Goal: Obtain resource: Download file/media

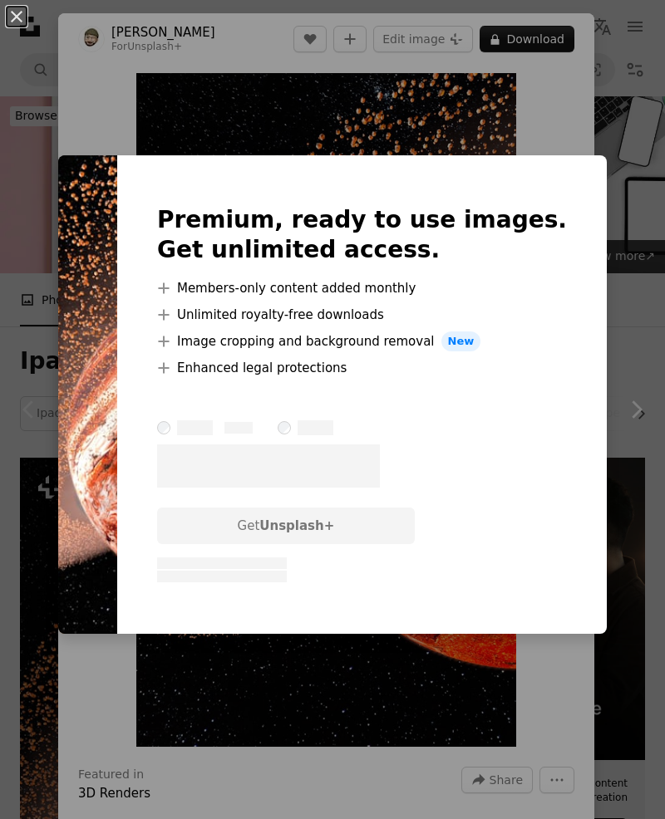
scroll to position [231, 0]
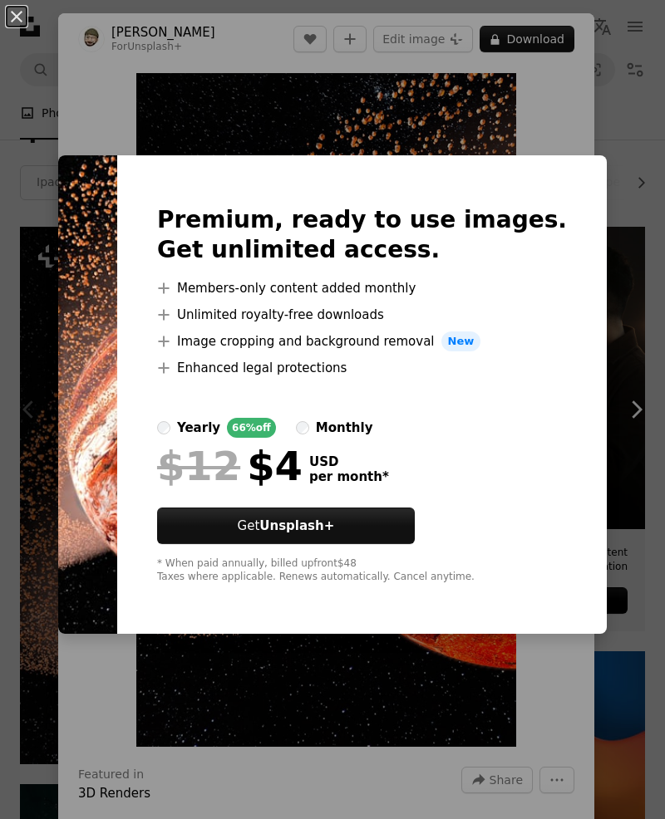
click at [611, 794] on div "An X shape Premium, ready to use images. Get unlimited access. A plus sign Memb…" at bounding box center [332, 409] width 665 height 819
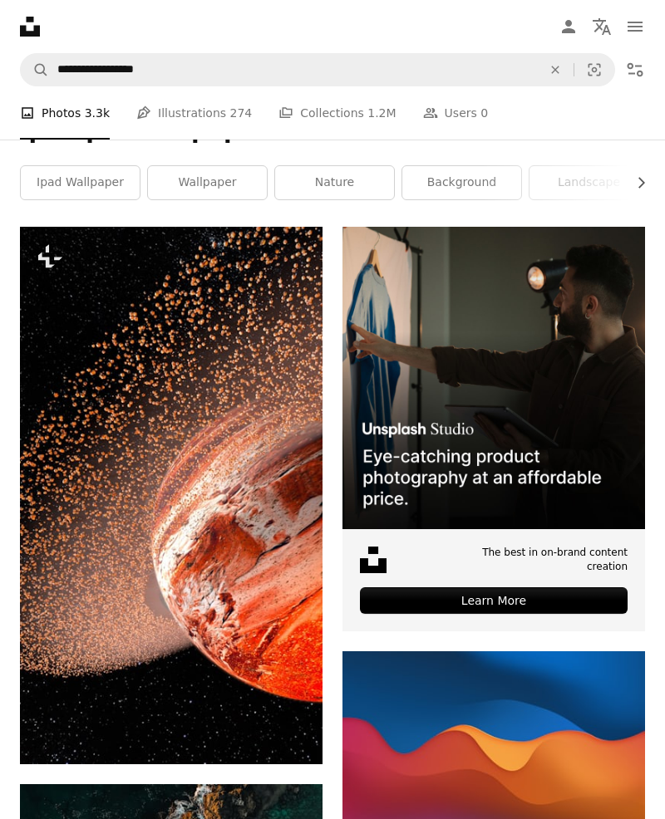
click at [90, 397] on img at bounding box center [171, 495] width 302 height 537
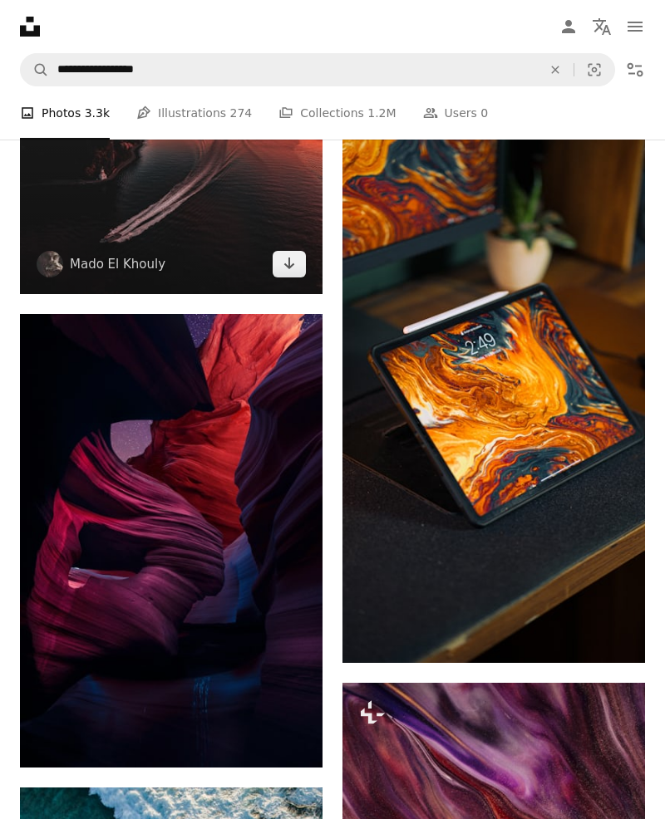
scroll to position [2381, 0]
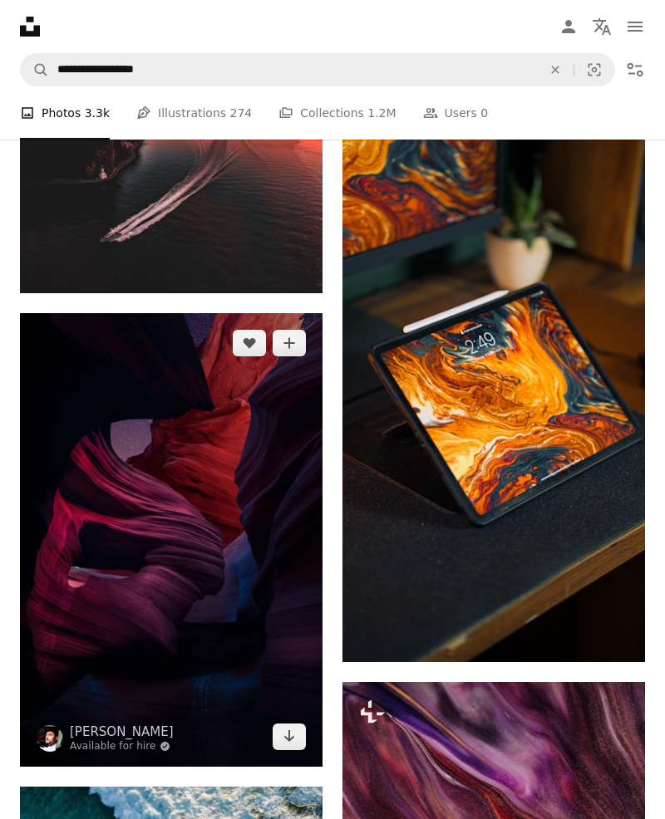
click at [66, 520] on img at bounding box center [171, 540] width 302 height 454
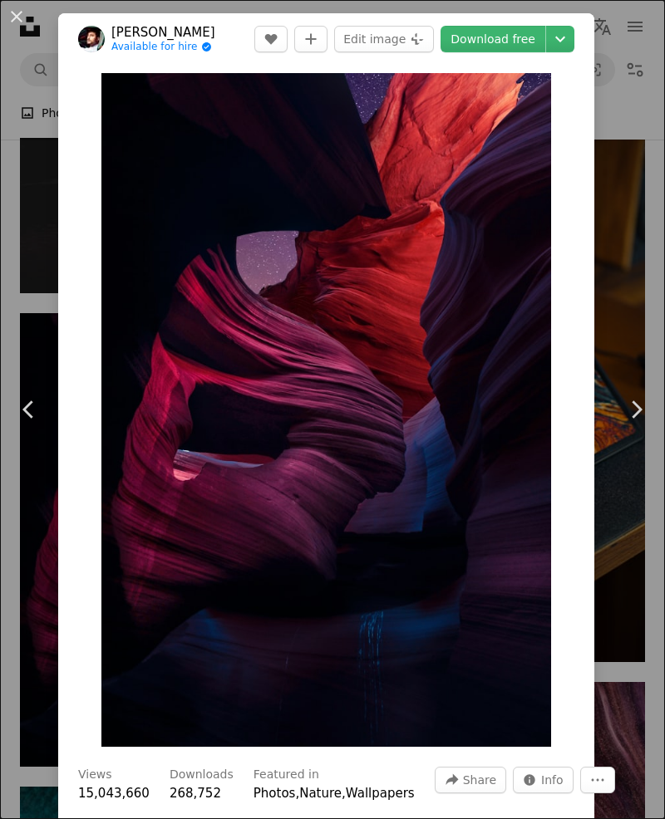
click at [531, 33] on link "Download free" at bounding box center [492, 39] width 105 height 27
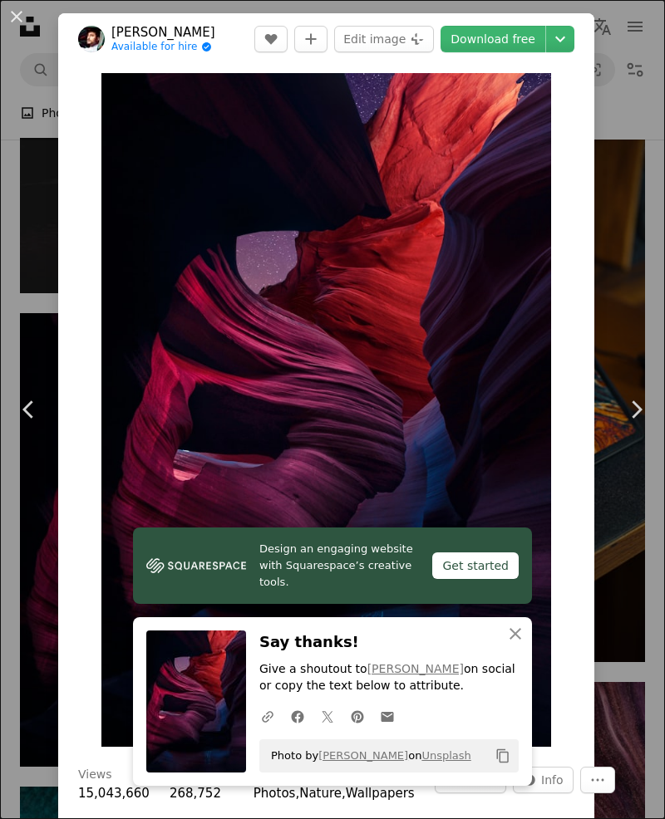
click at [636, 394] on link "Chevron right" at bounding box center [635, 410] width 58 height 160
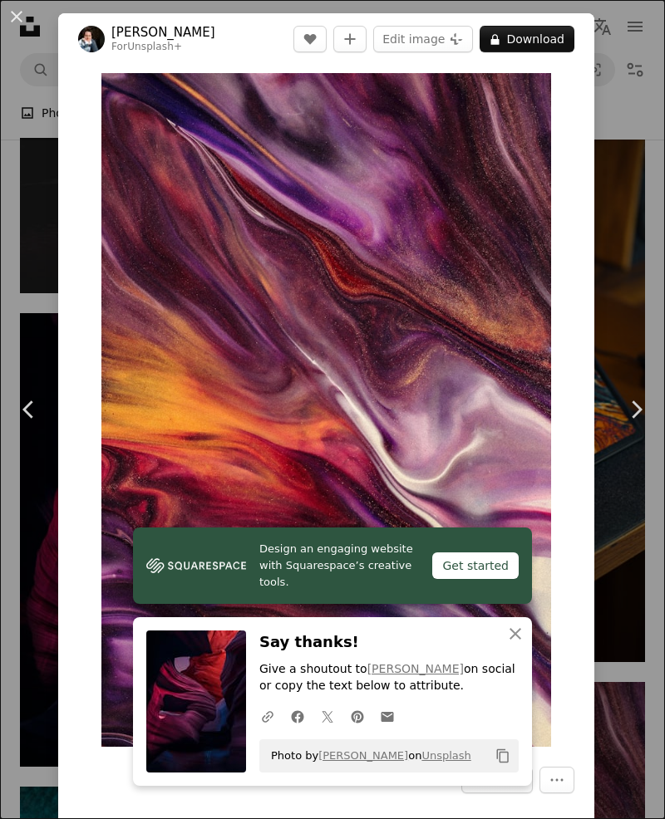
click at [636, 406] on icon at bounding box center [636, 408] width 11 height 17
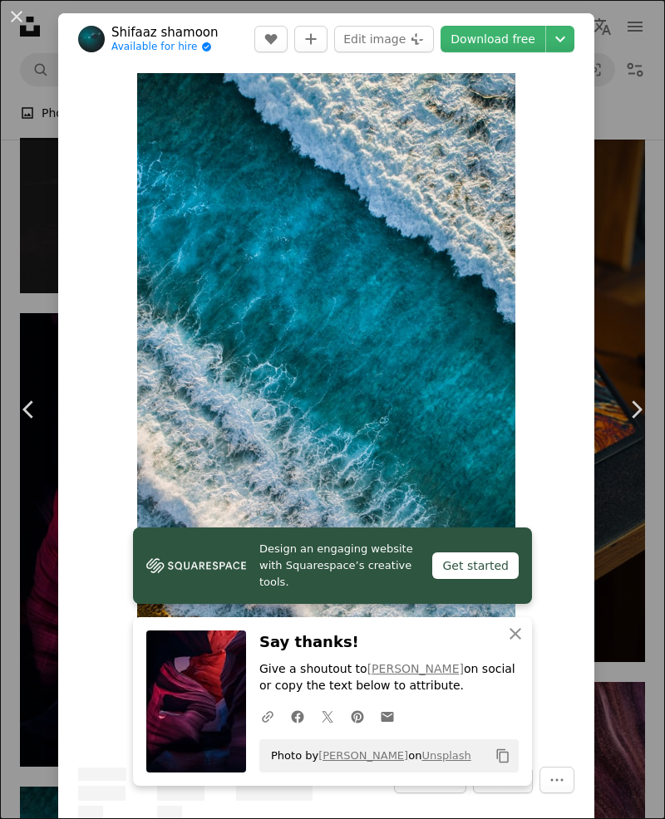
click at [641, 409] on icon at bounding box center [636, 408] width 11 height 17
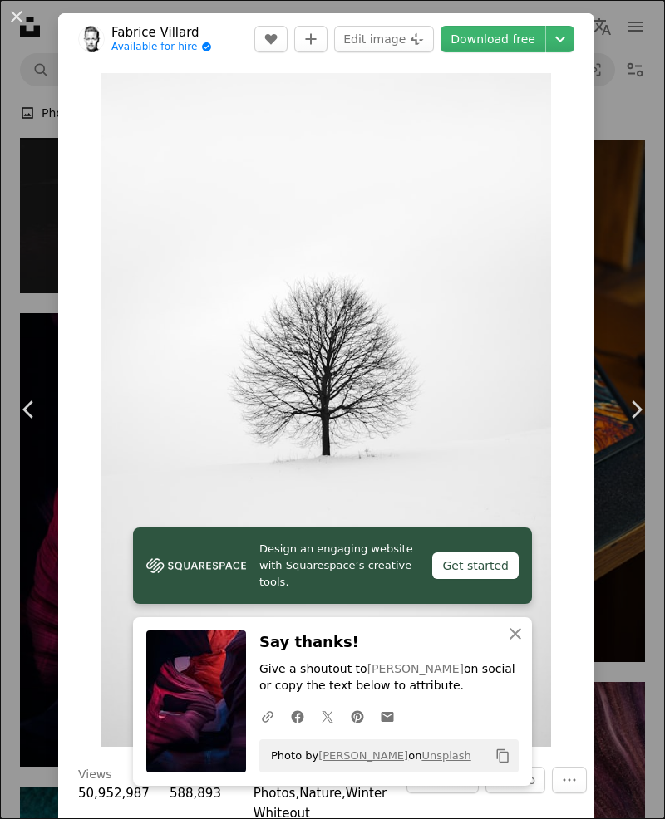
click at [634, 426] on link "Chevron right" at bounding box center [635, 410] width 58 height 160
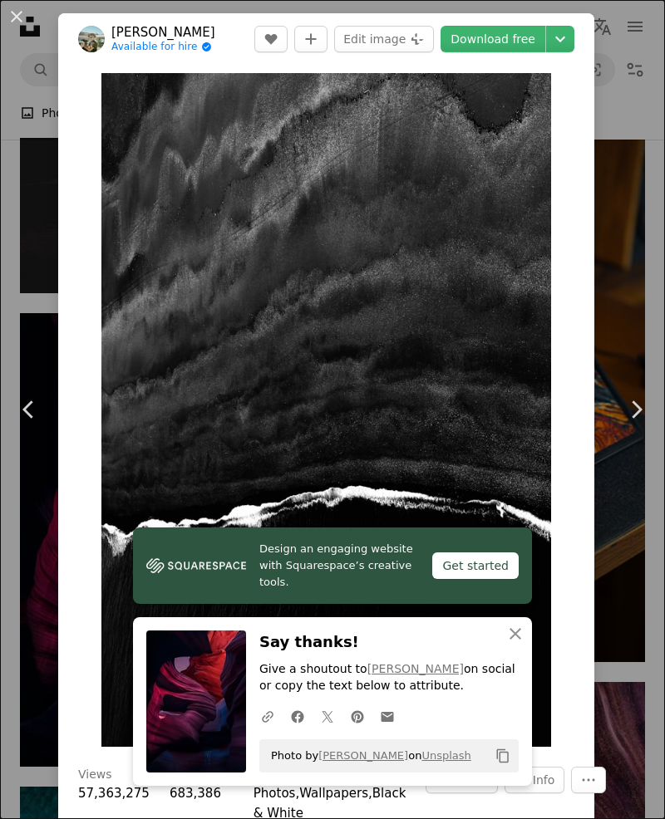
click at [635, 415] on icon at bounding box center [636, 408] width 11 height 17
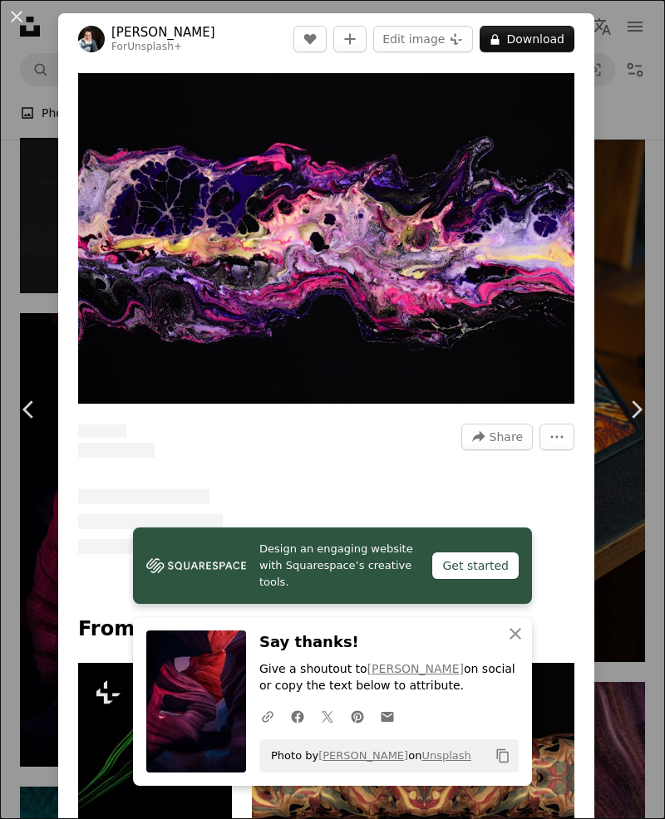
click at [640, 420] on icon "Chevron right" at bounding box center [635, 409] width 27 height 27
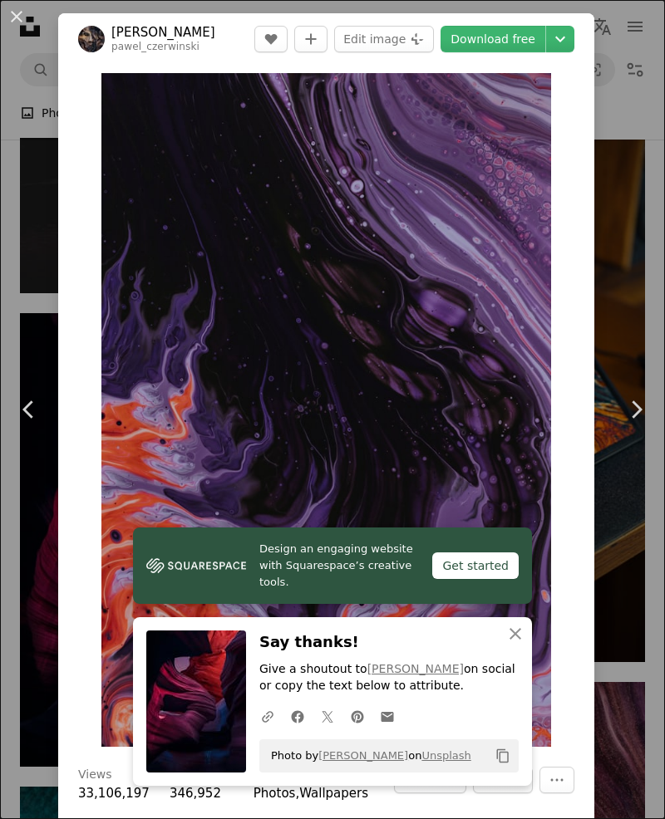
click at [637, 415] on icon "Chevron right" at bounding box center [635, 409] width 27 height 27
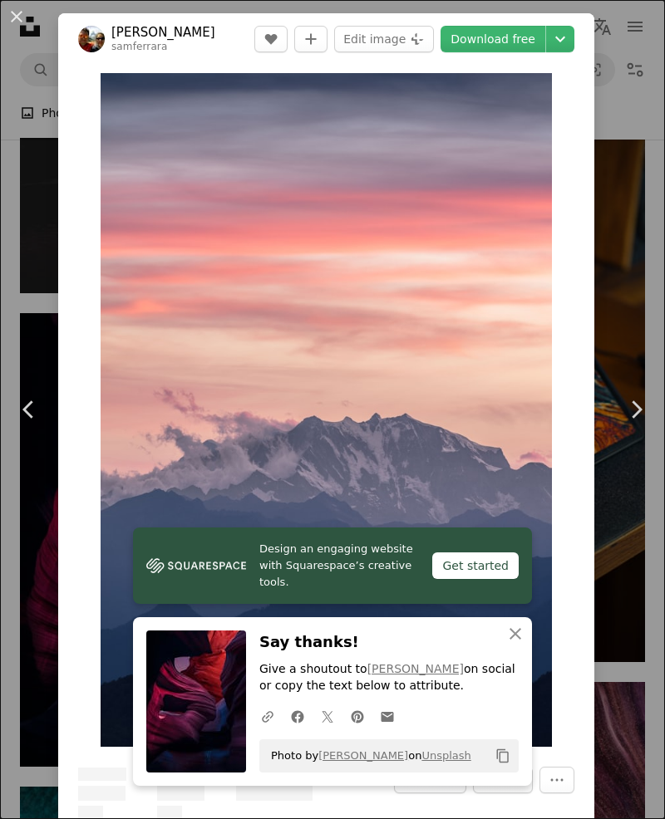
click at [631, 398] on icon "Chevron right" at bounding box center [635, 409] width 27 height 27
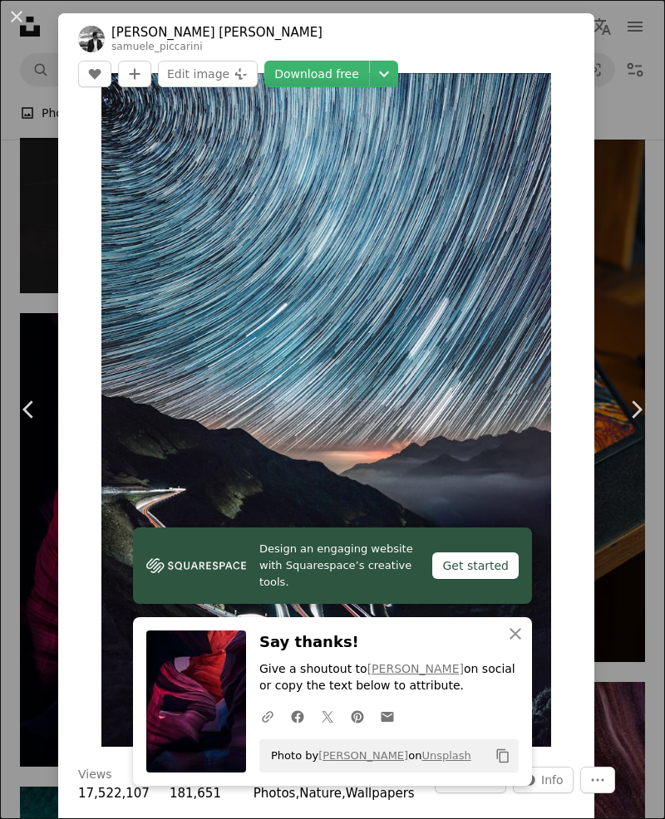
click at [638, 416] on icon "Chevron right" at bounding box center [635, 409] width 27 height 27
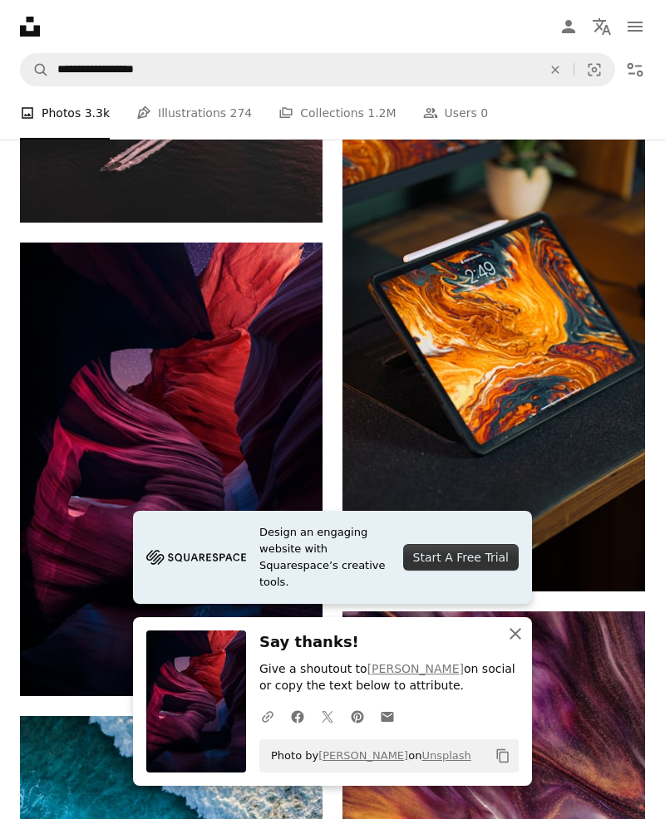
click at [505, 638] on icon "An X shape" at bounding box center [515, 634] width 20 height 20
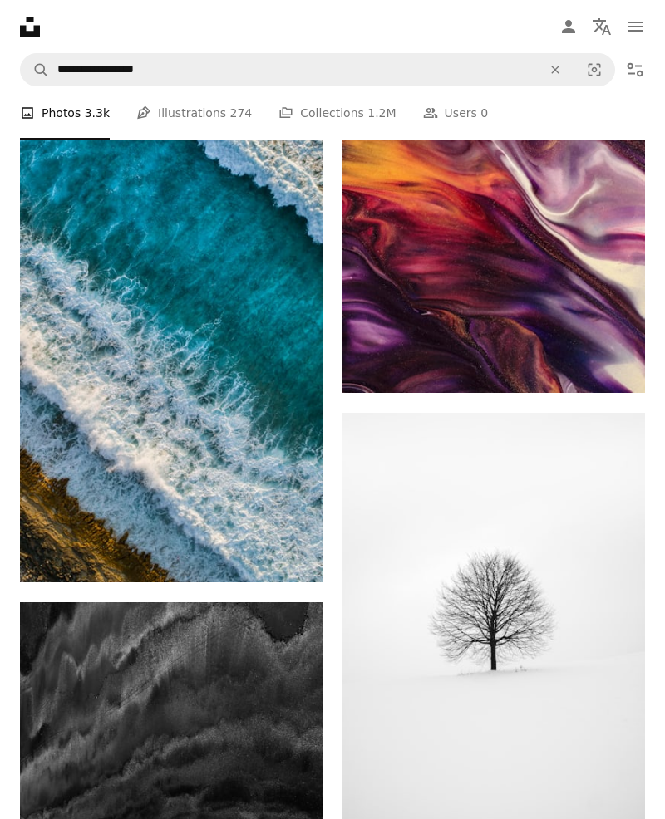
scroll to position [3565, 0]
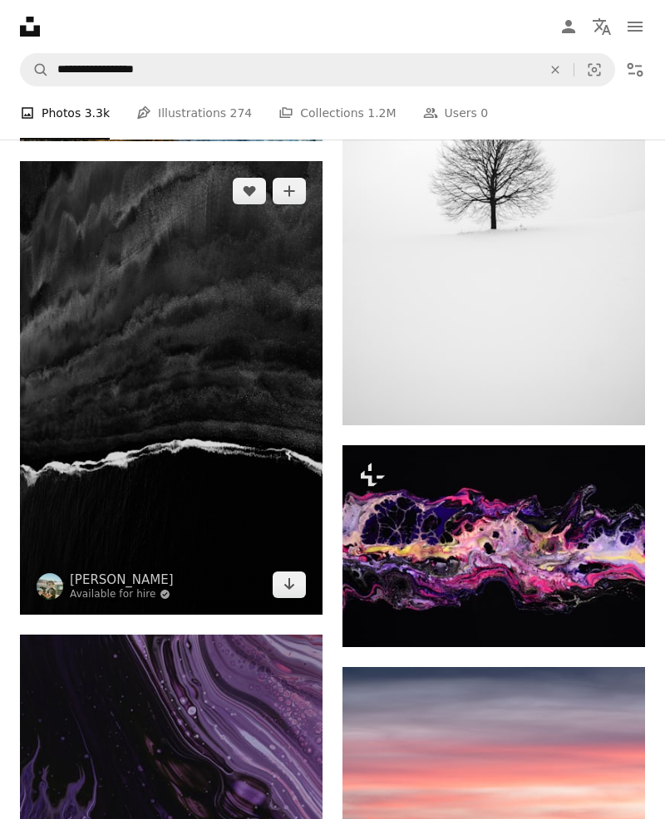
click at [93, 266] on img at bounding box center [171, 388] width 302 height 454
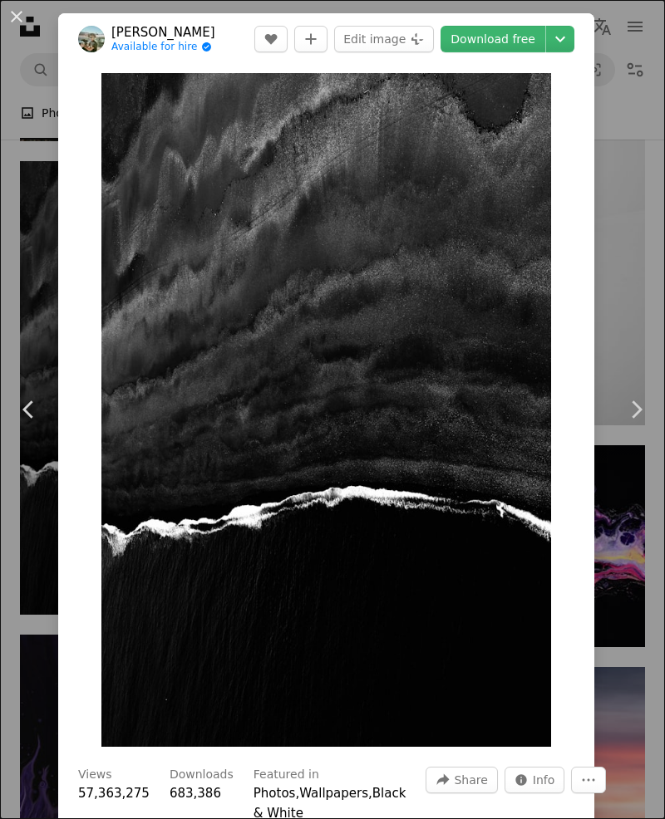
click at [645, 399] on icon "Chevron right" at bounding box center [635, 409] width 27 height 27
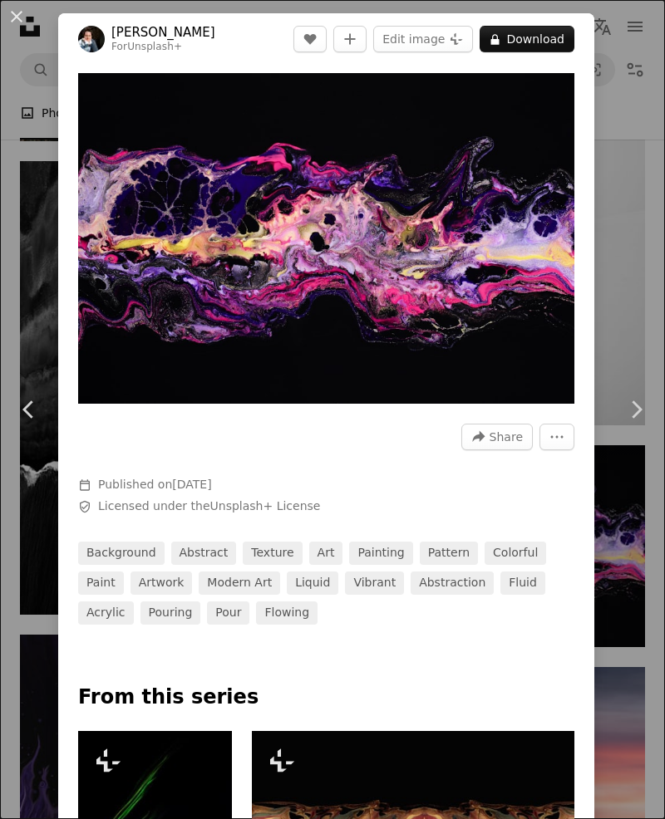
click at [642, 412] on icon "Chevron right" at bounding box center [635, 409] width 27 height 27
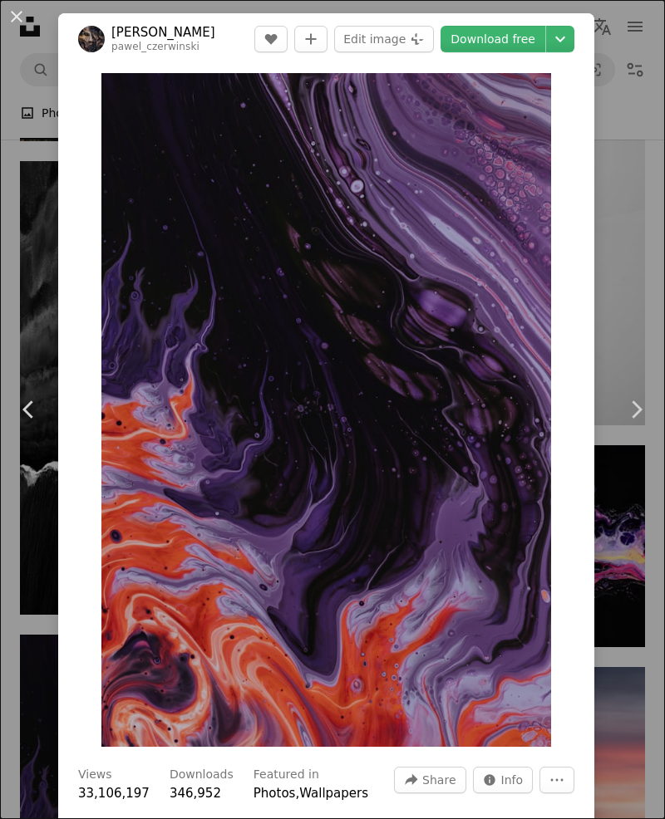
click at [649, 410] on link "Chevron right" at bounding box center [635, 410] width 58 height 160
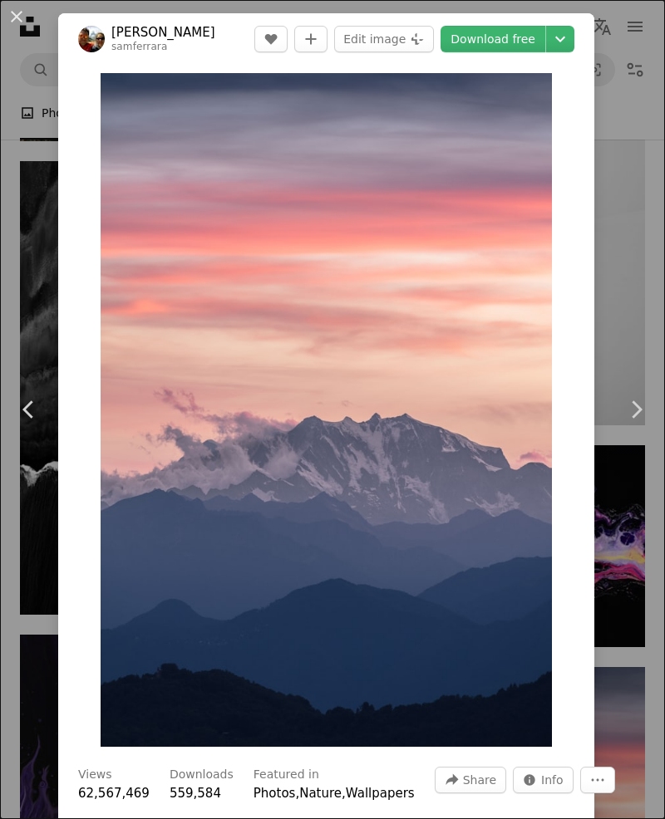
click at [637, 414] on icon at bounding box center [636, 408] width 11 height 17
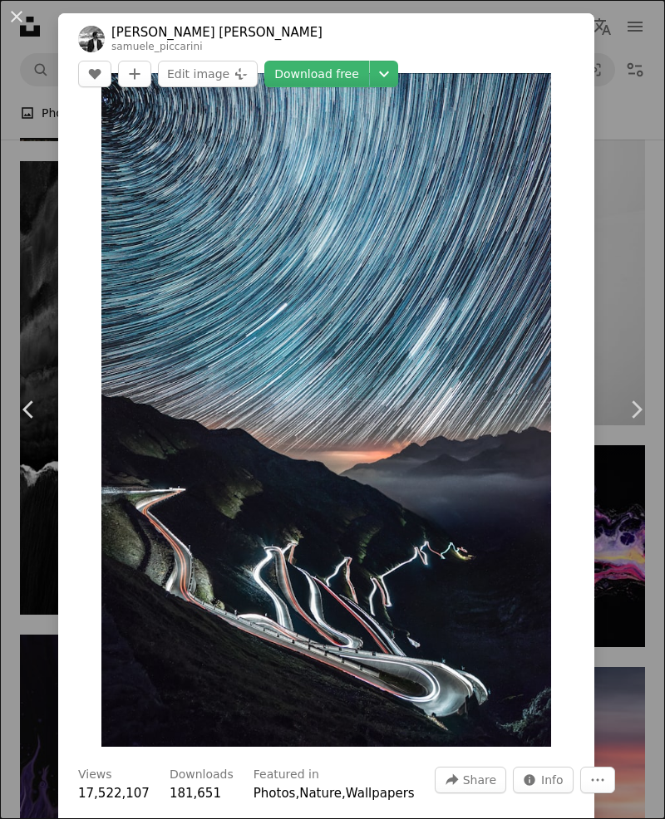
click at [638, 422] on icon "Chevron right" at bounding box center [635, 409] width 27 height 27
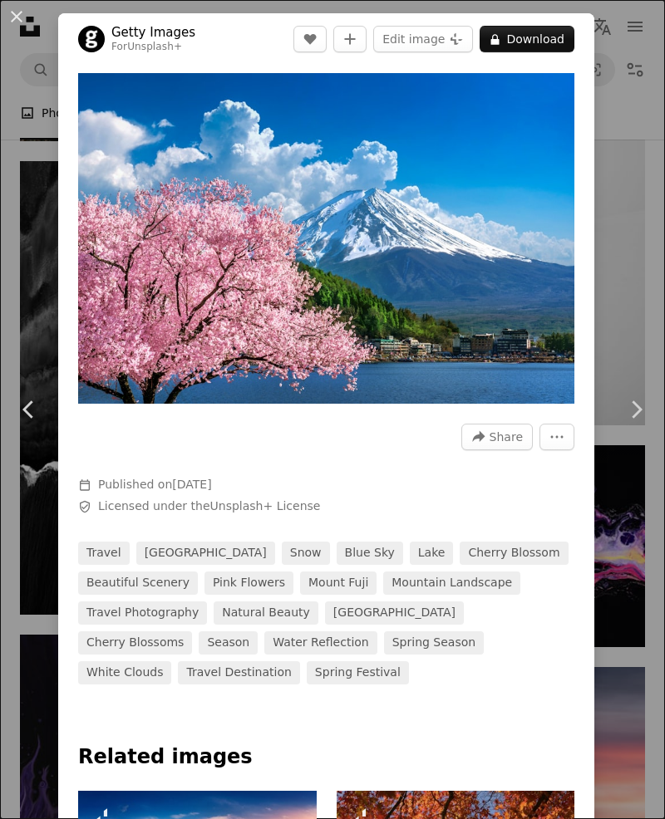
click at [640, 411] on icon at bounding box center [636, 408] width 11 height 17
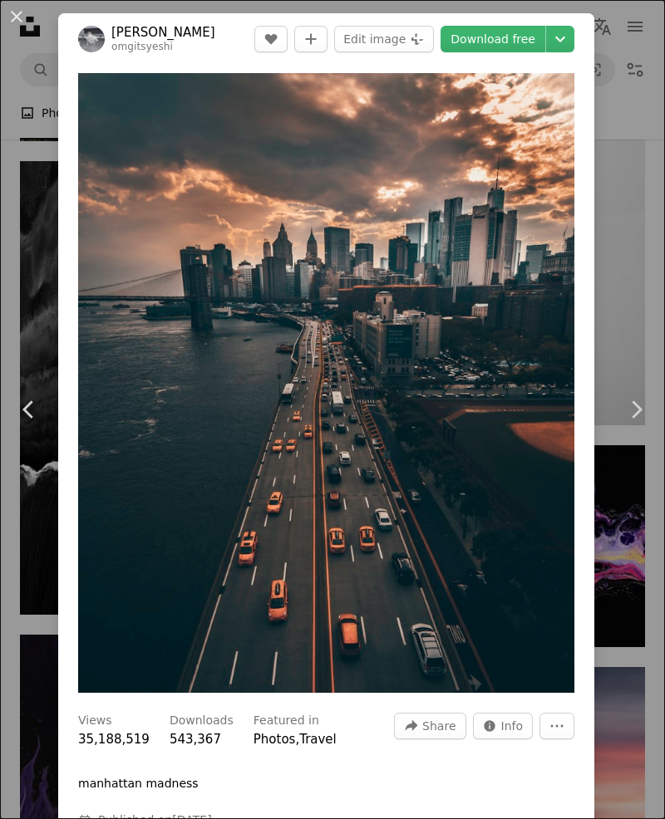
click at [636, 429] on link "Chevron right" at bounding box center [635, 410] width 58 height 160
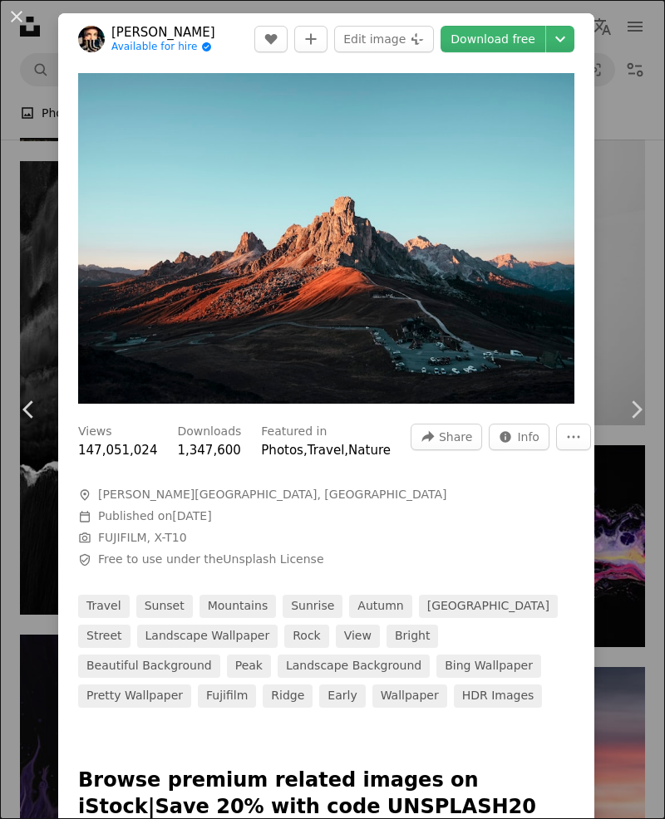
click at [631, 412] on icon "Chevron right" at bounding box center [635, 409] width 27 height 27
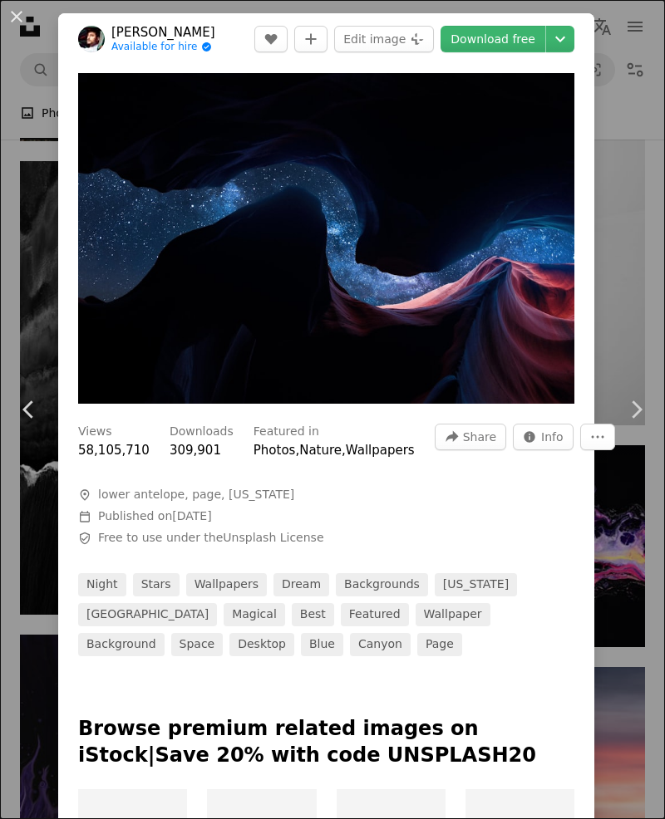
click at [631, 412] on icon "Chevron right" at bounding box center [635, 409] width 27 height 27
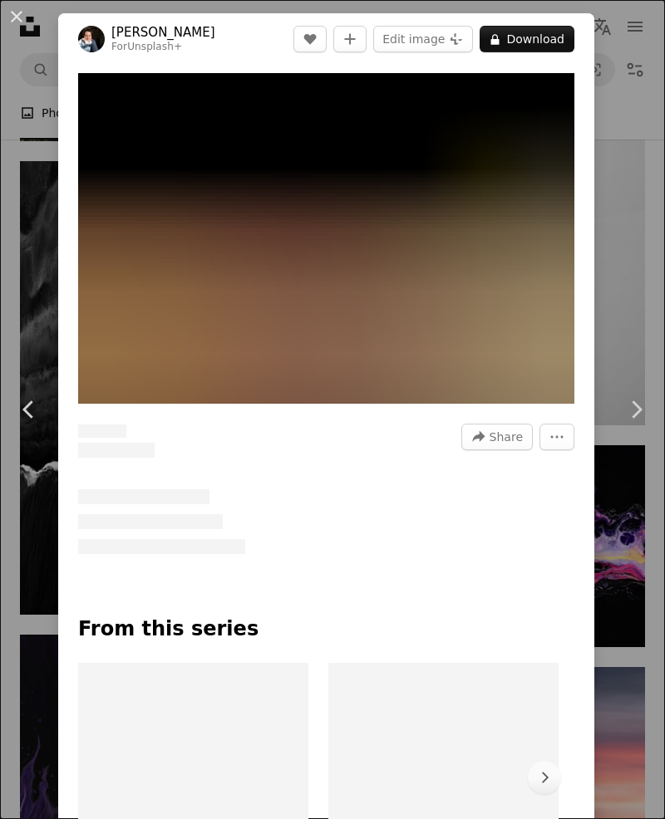
click at [631, 413] on icon "Chevron right" at bounding box center [635, 409] width 27 height 27
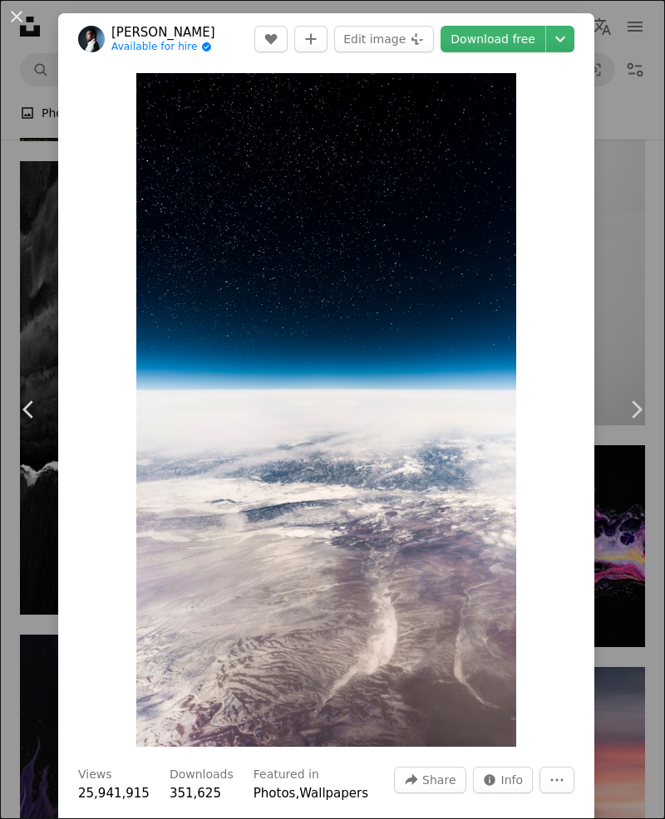
click at [635, 420] on icon "Chevron right" at bounding box center [635, 409] width 27 height 27
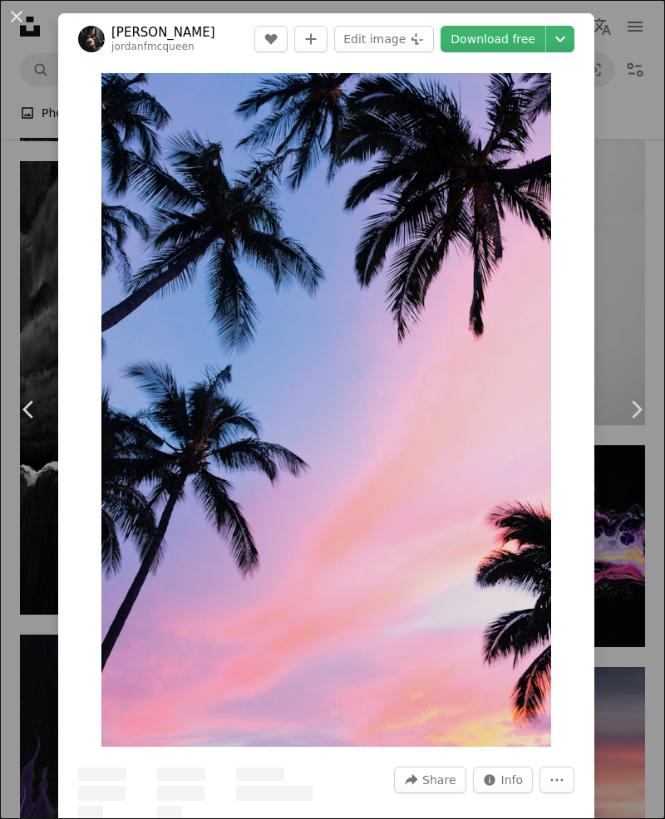
click at [636, 429] on link "Chevron right" at bounding box center [635, 410] width 58 height 160
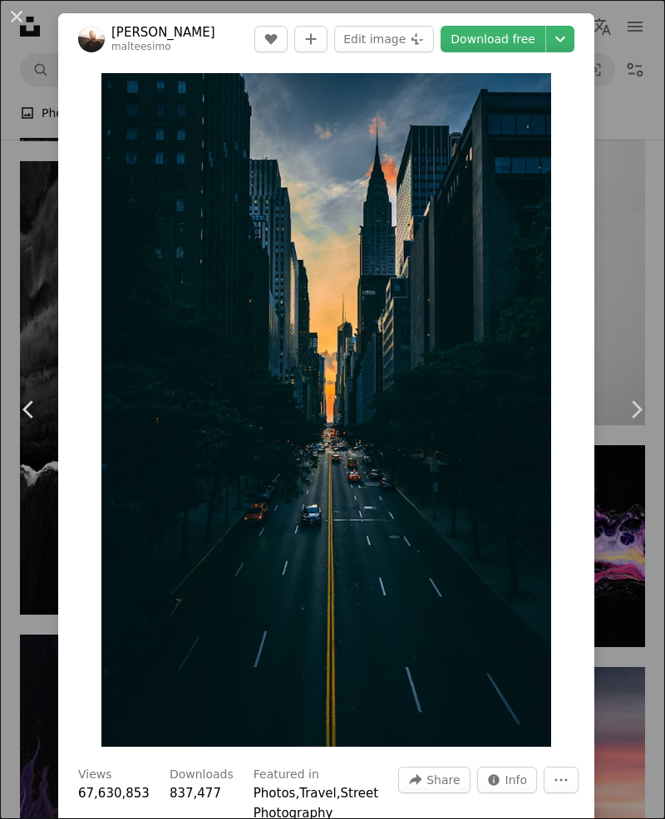
click at [17, 414] on icon "Chevron left" at bounding box center [29, 409] width 27 height 27
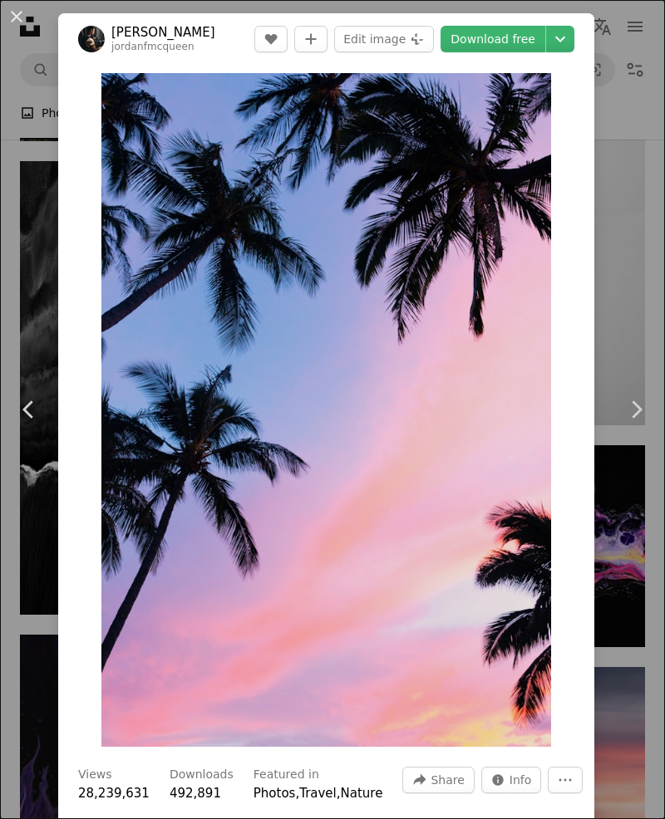
click at [642, 418] on icon "Chevron right" at bounding box center [635, 409] width 27 height 27
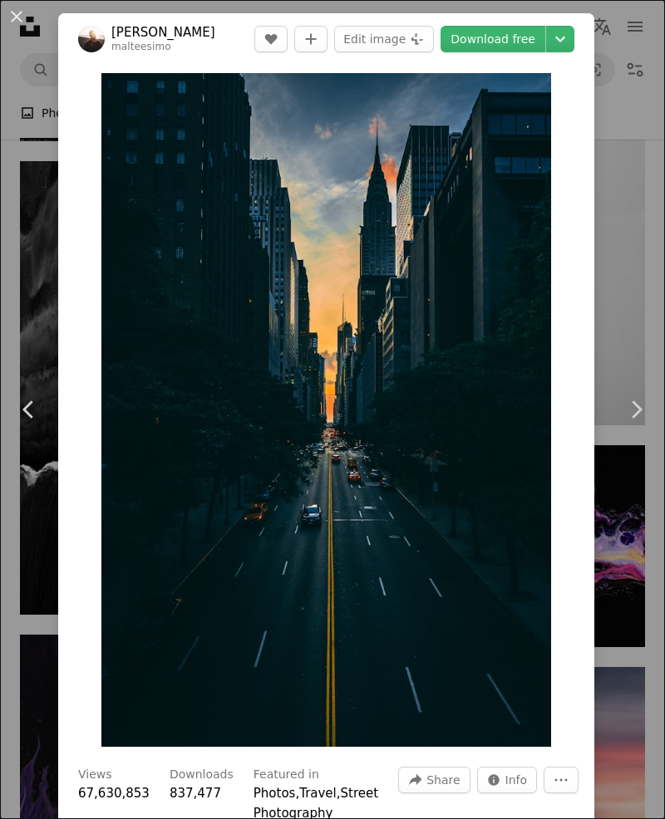
click at [631, 409] on icon "Chevron right" at bounding box center [635, 409] width 27 height 27
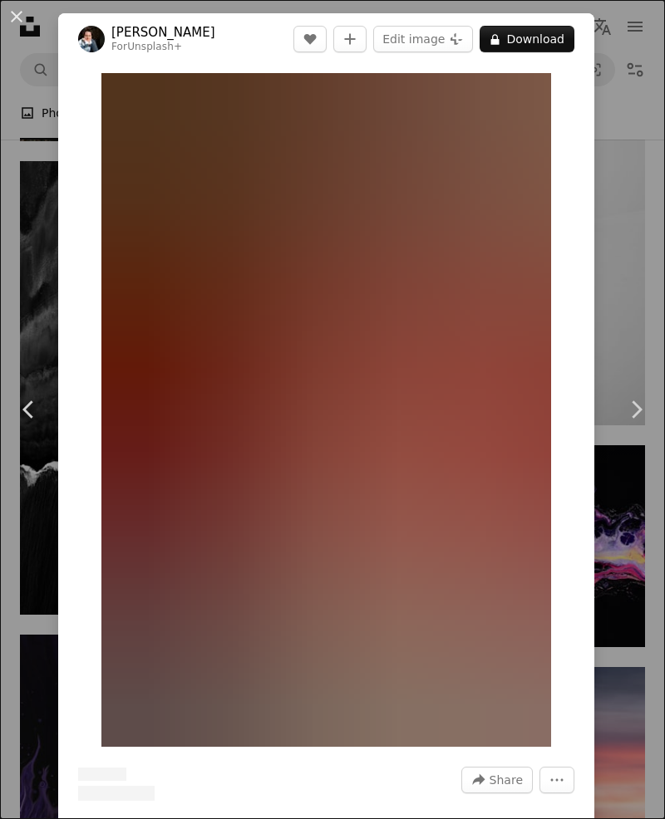
click at [641, 409] on icon "Chevron right" at bounding box center [635, 409] width 27 height 27
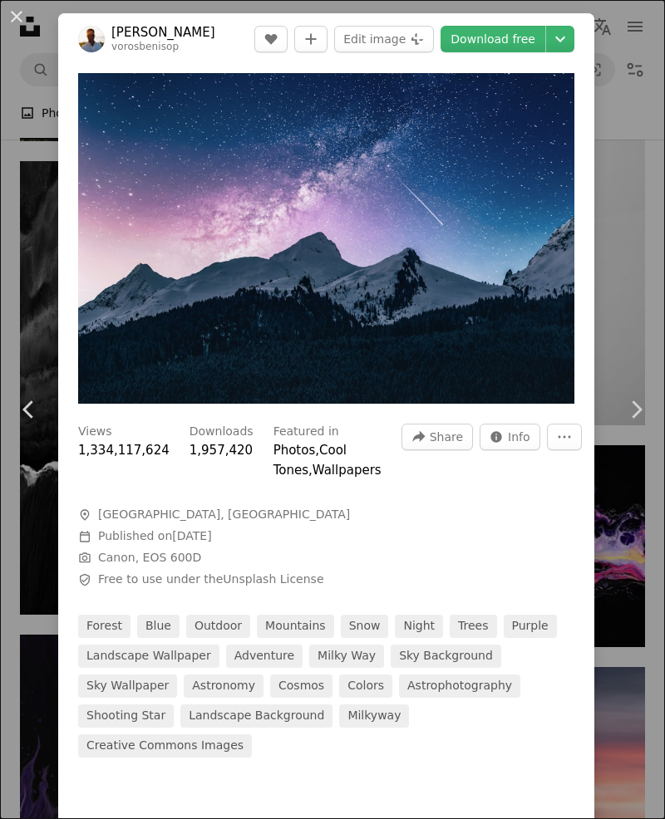
click at [33, 408] on icon "Chevron left" at bounding box center [29, 409] width 27 height 27
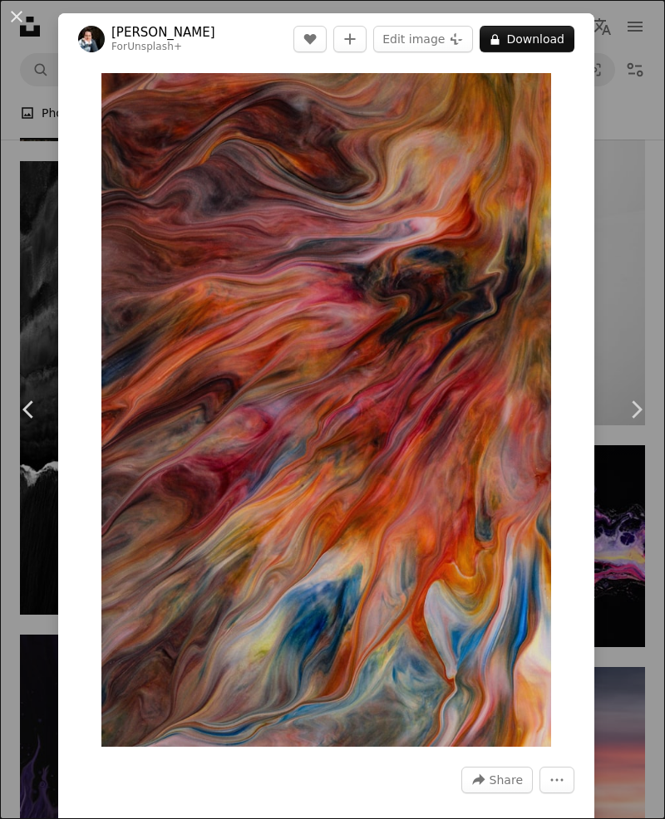
click at [642, 424] on link "Chevron right" at bounding box center [635, 410] width 58 height 160
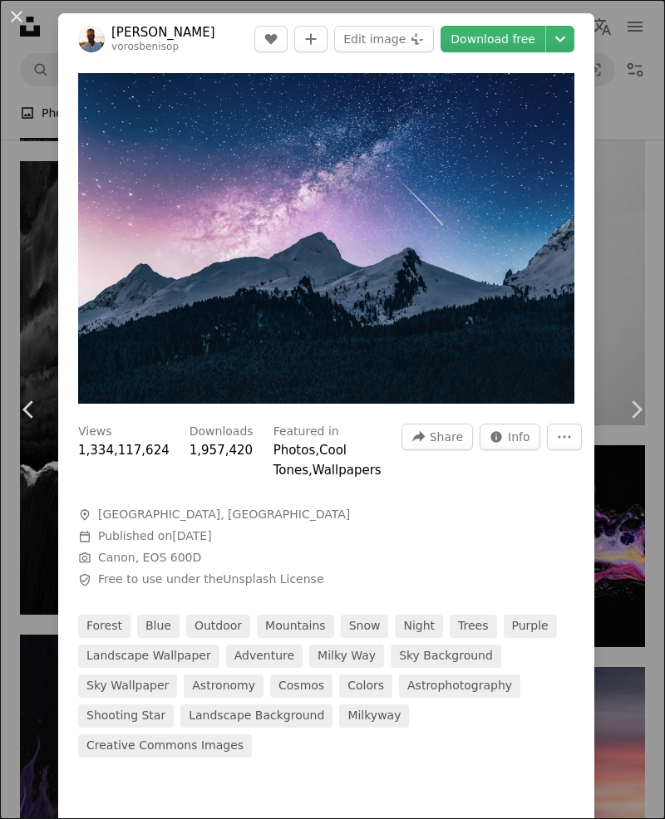
click at [639, 426] on link "Chevron right" at bounding box center [635, 410] width 58 height 160
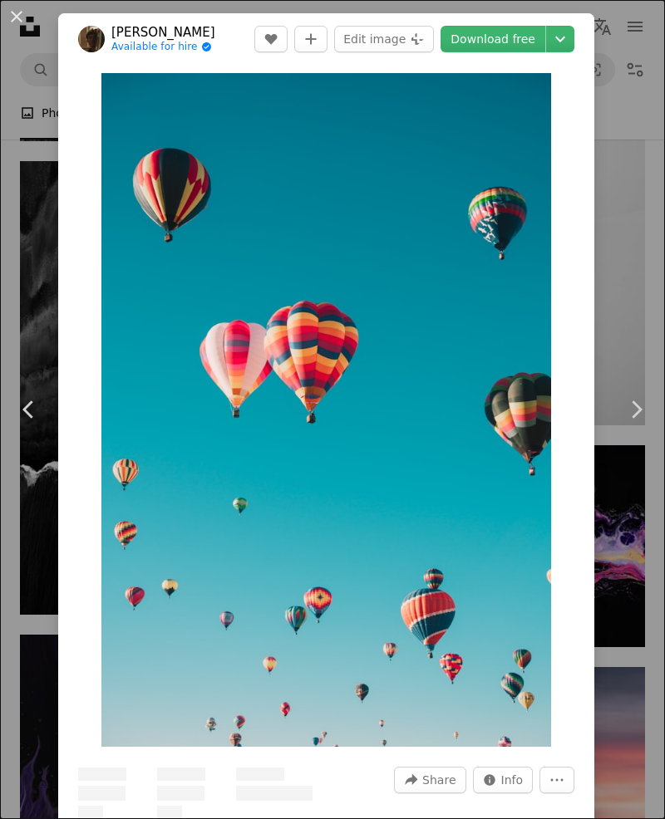
click at [639, 425] on link "Chevron right" at bounding box center [635, 410] width 58 height 160
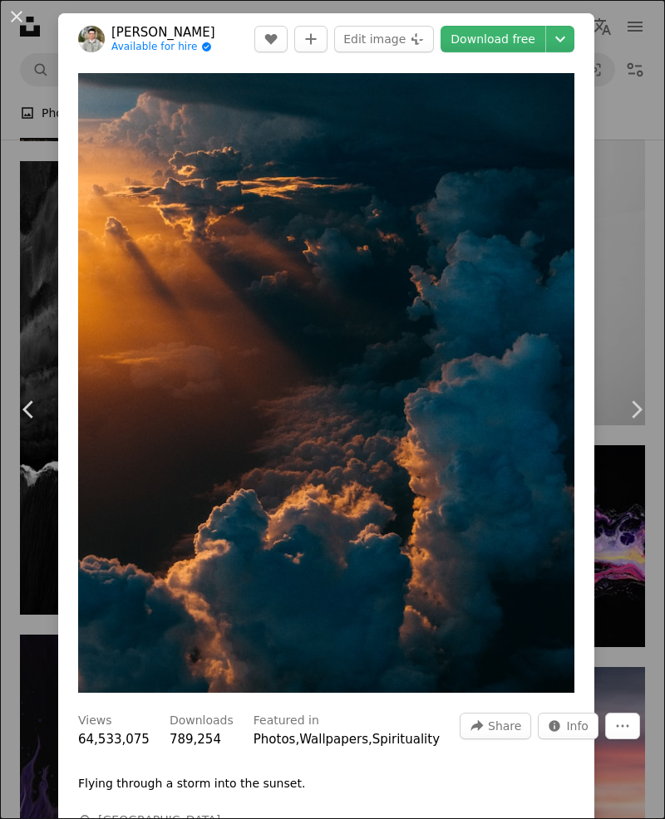
click at [636, 570] on div "An X shape Chevron left Chevron right [PERSON_NAME] Available for hire A checkm…" at bounding box center [332, 409] width 665 height 819
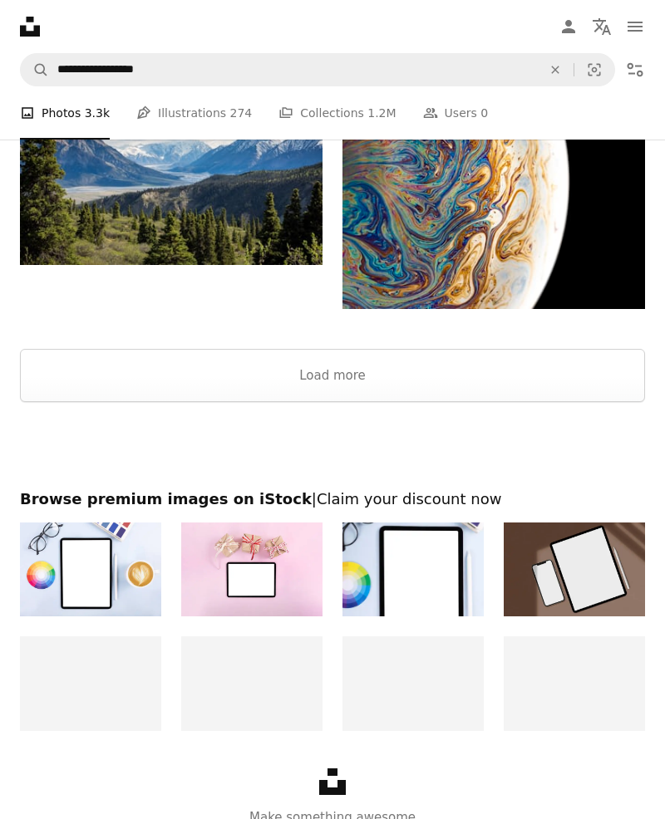
scroll to position [8397, 0]
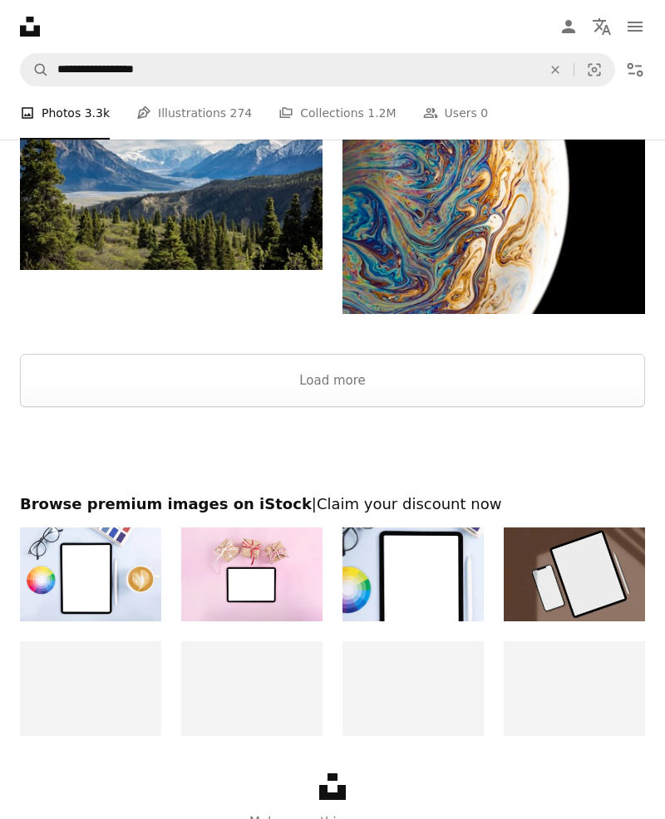
click at [599, 395] on button "Load more" at bounding box center [332, 380] width 625 height 53
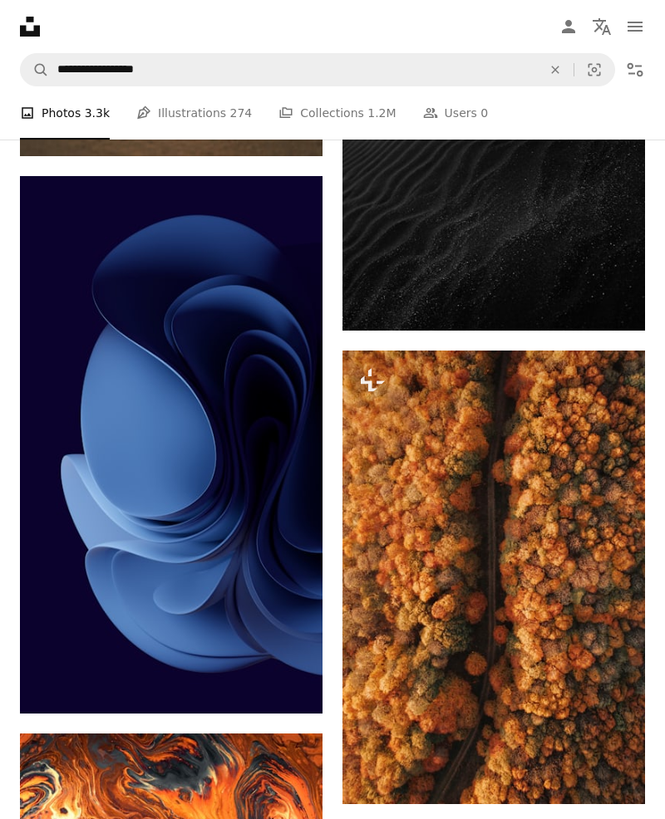
scroll to position [7526, 0]
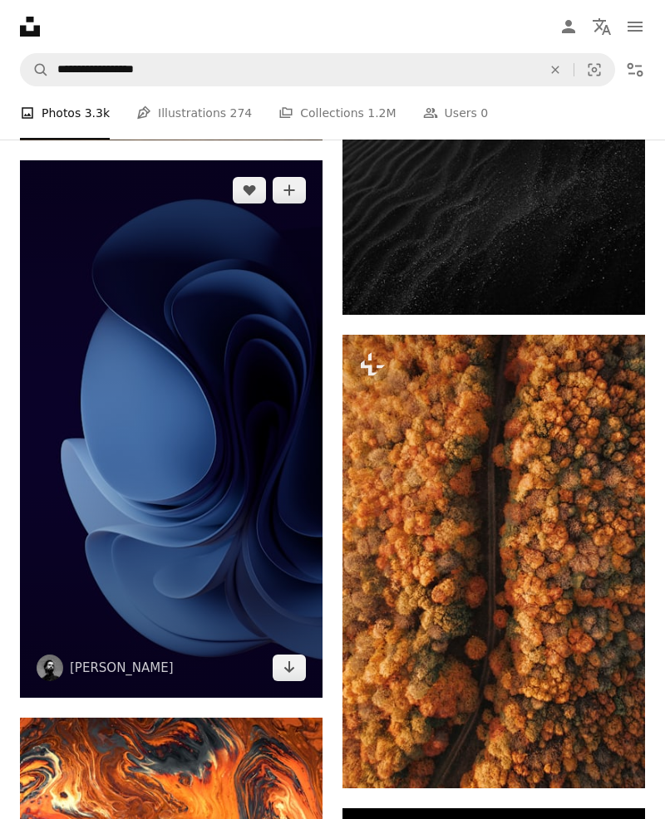
click at [63, 332] on img at bounding box center [171, 428] width 302 height 537
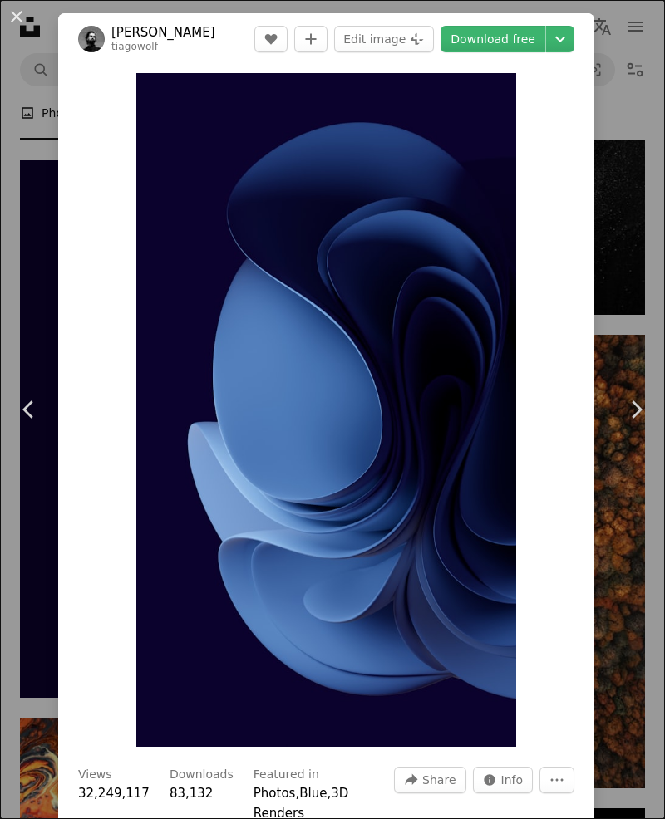
click at [545, 36] on link "Download free" at bounding box center [492, 39] width 105 height 27
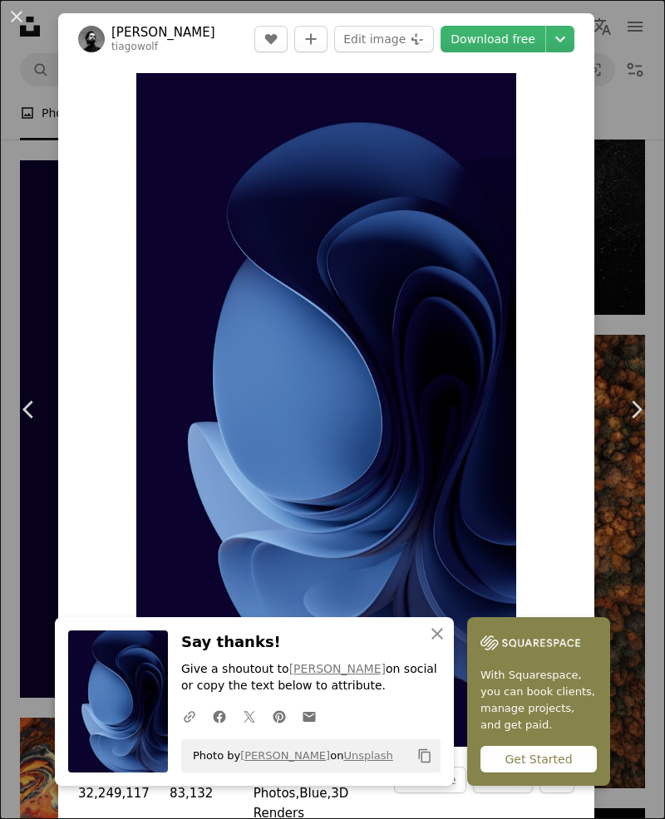
click at [645, 412] on icon "Chevron right" at bounding box center [635, 409] width 27 height 27
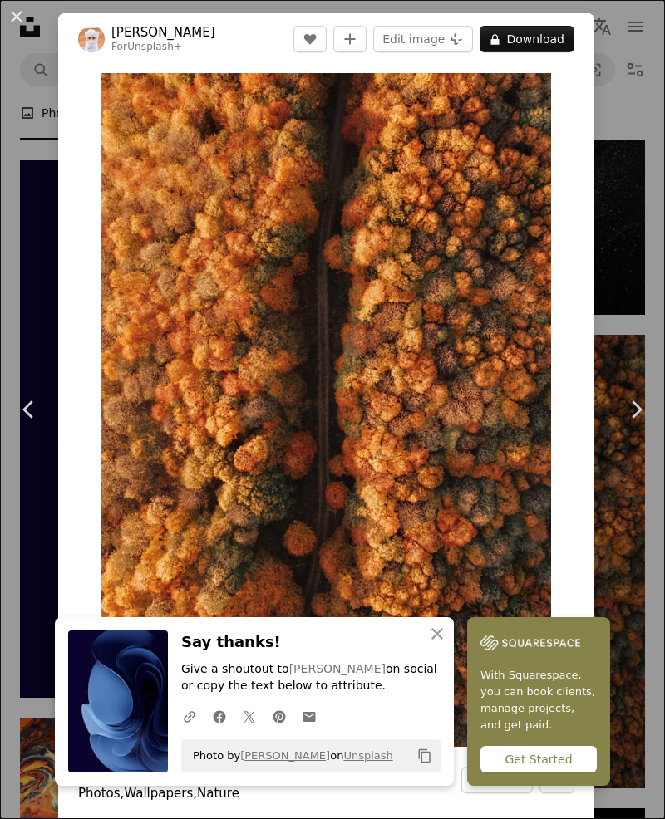
click at [27, 403] on icon "Chevron left" at bounding box center [29, 409] width 27 height 27
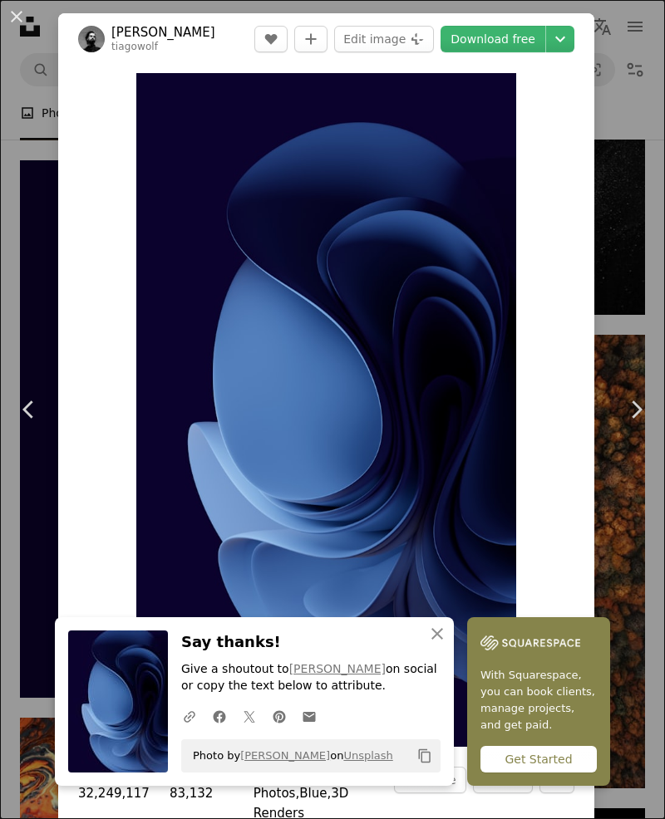
click at [17, 21] on button "An X shape" at bounding box center [17, 17] width 20 height 20
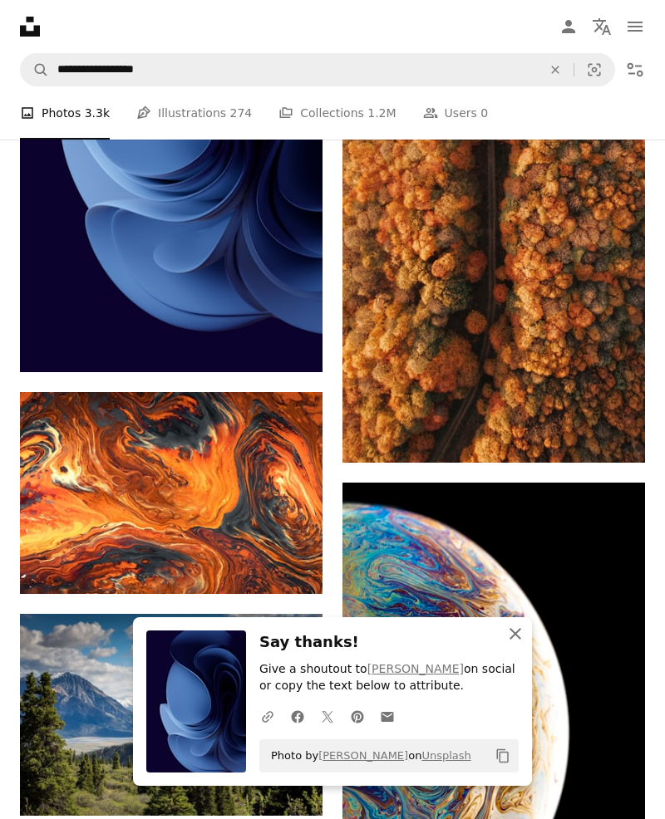
click at [508, 635] on icon "An X shape" at bounding box center [515, 634] width 20 height 20
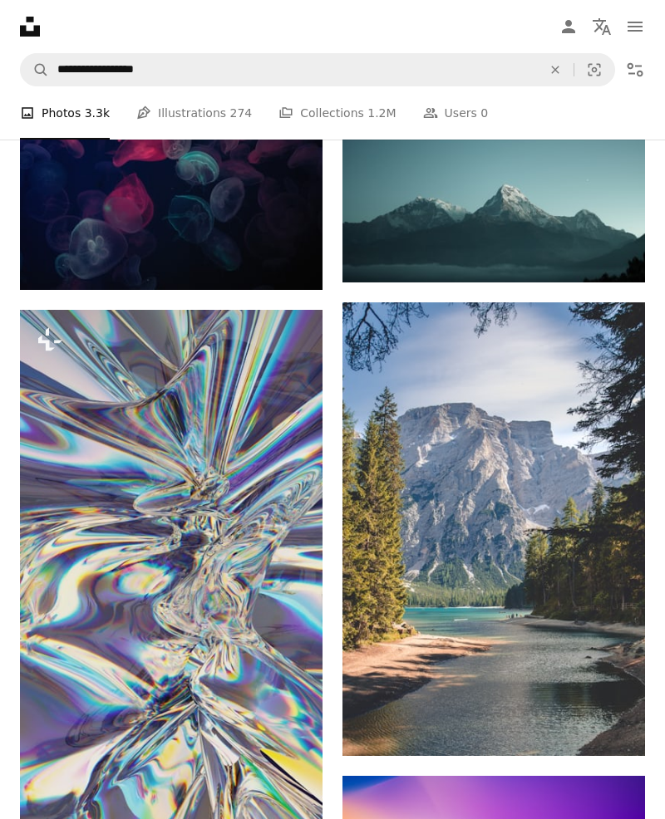
scroll to position [14001, 0]
